Goal: Information Seeking & Learning: Find specific fact

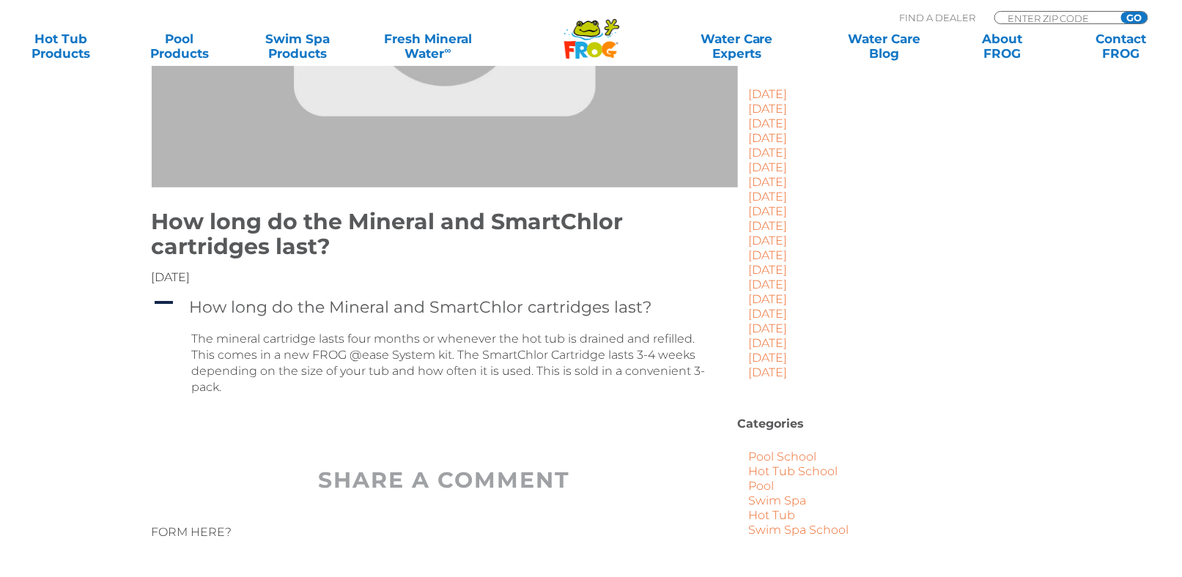
scroll to position [293, 0]
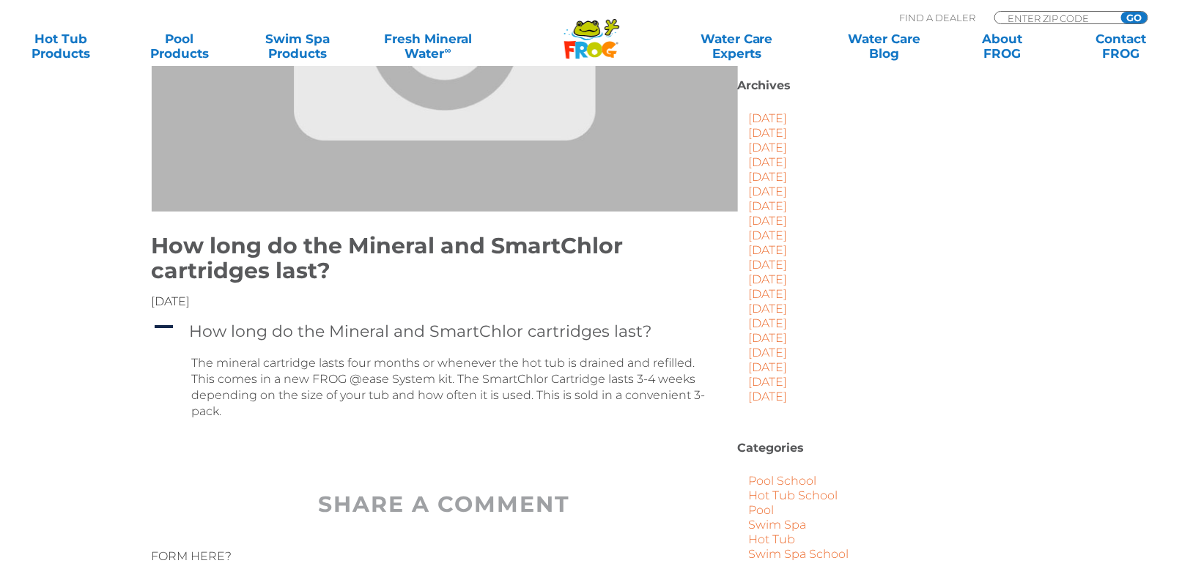
click at [783, 111] on link "[DATE]" at bounding box center [768, 118] width 39 height 14
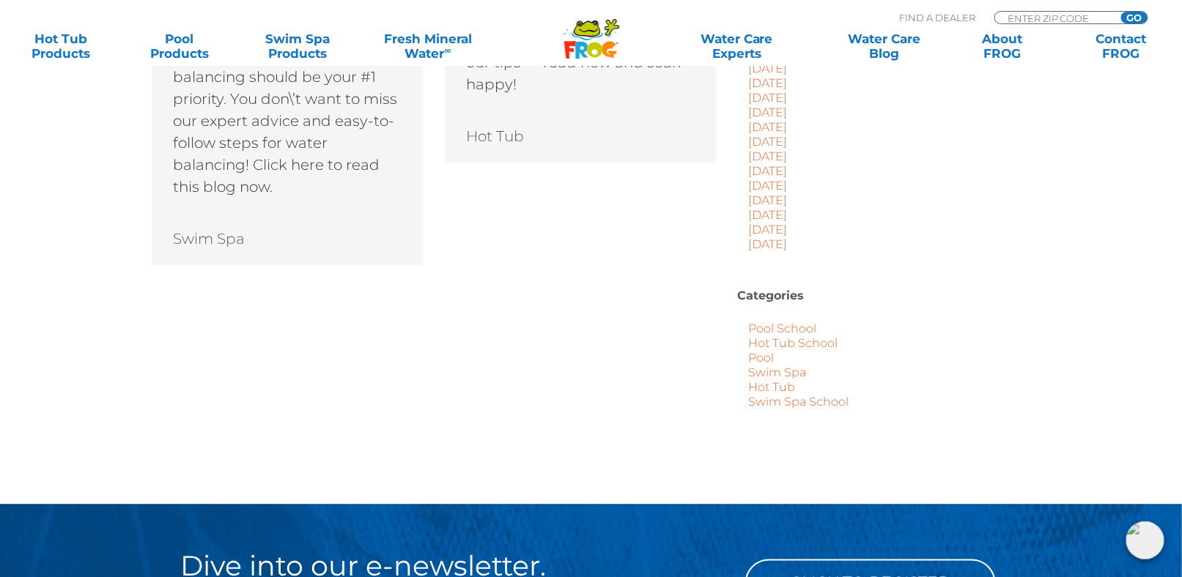
scroll to position [586, 0]
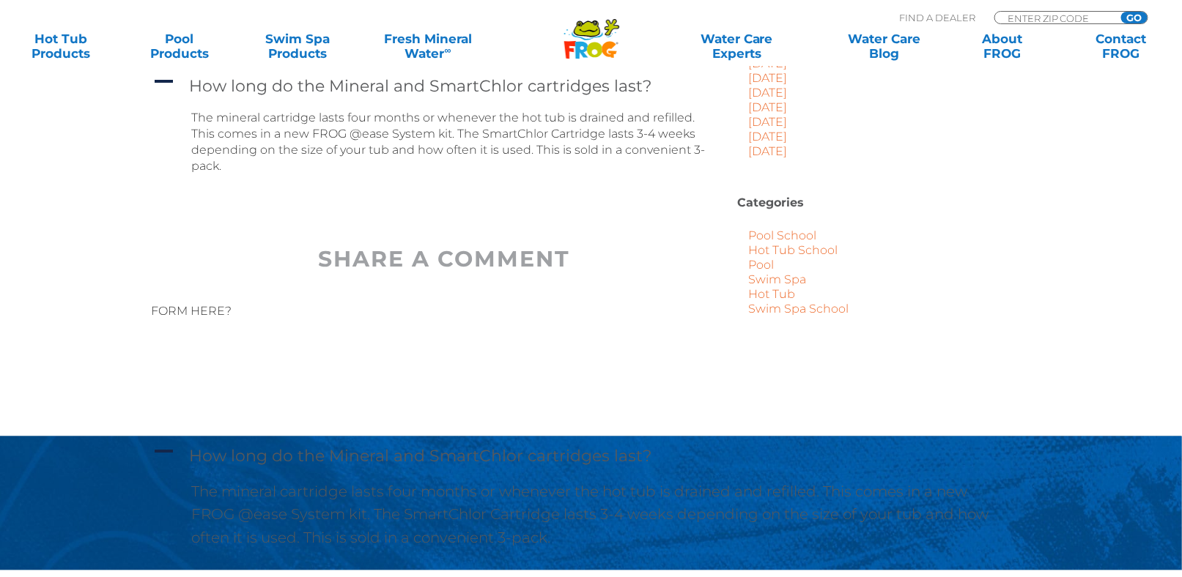
scroll to position [513, 0]
